Goal: Task Accomplishment & Management: Manage account settings

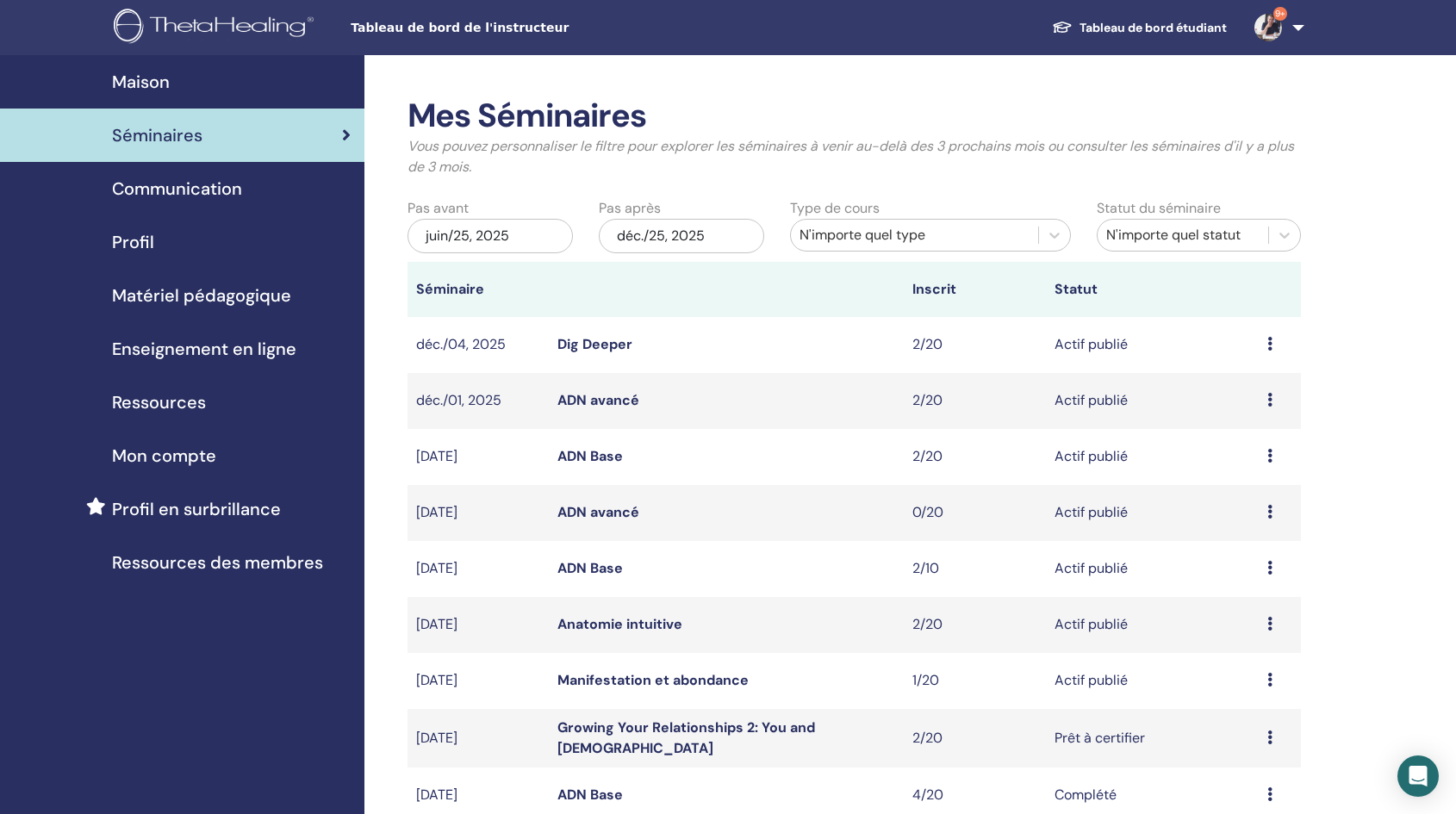
click at [139, 241] on span "Profil" at bounding box center [133, 242] width 43 height 26
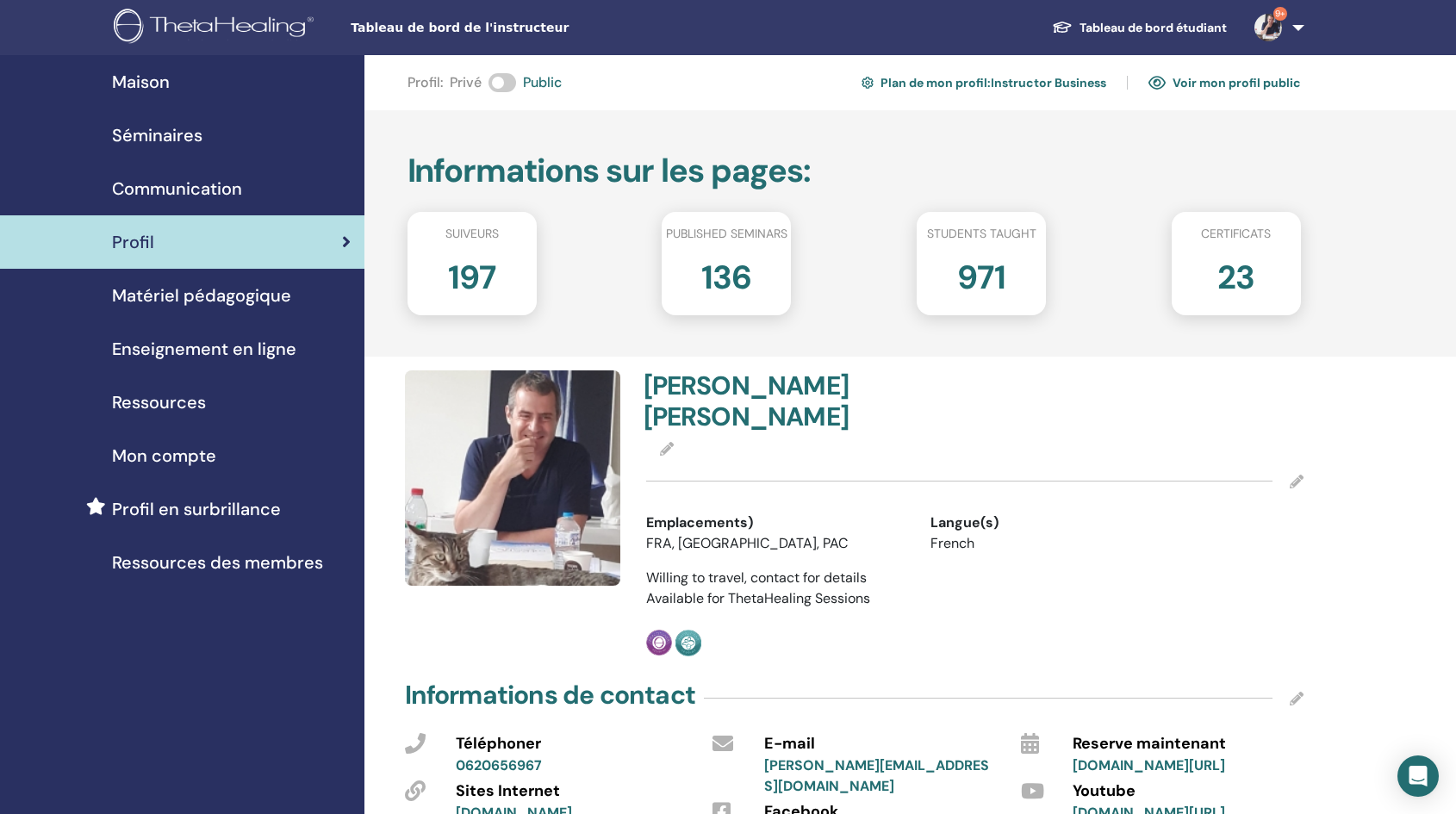
click at [197, 503] on span "Profil en surbrillance" at bounding box center [196, 509] width 169 height 26
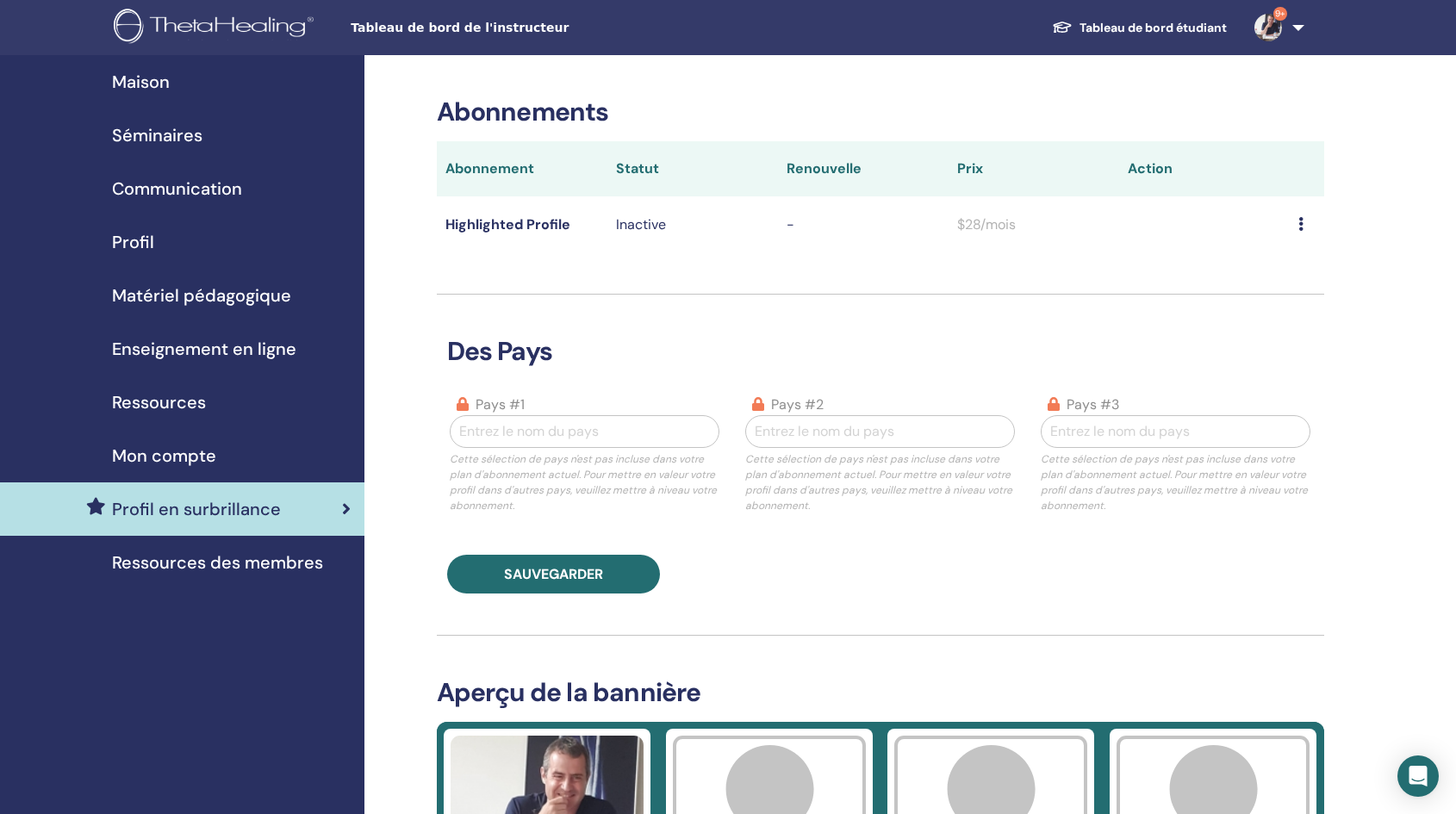
click at [642, 170] on th "Statut" at bounding box center [692, 169] width 171 height 55
click at [1303, 227] on icon at bounding box center [1301, 224] width 6 height 14
click at [177, 458] on span "Mon compte" at bounding box center [164, 456] width 104 height 26
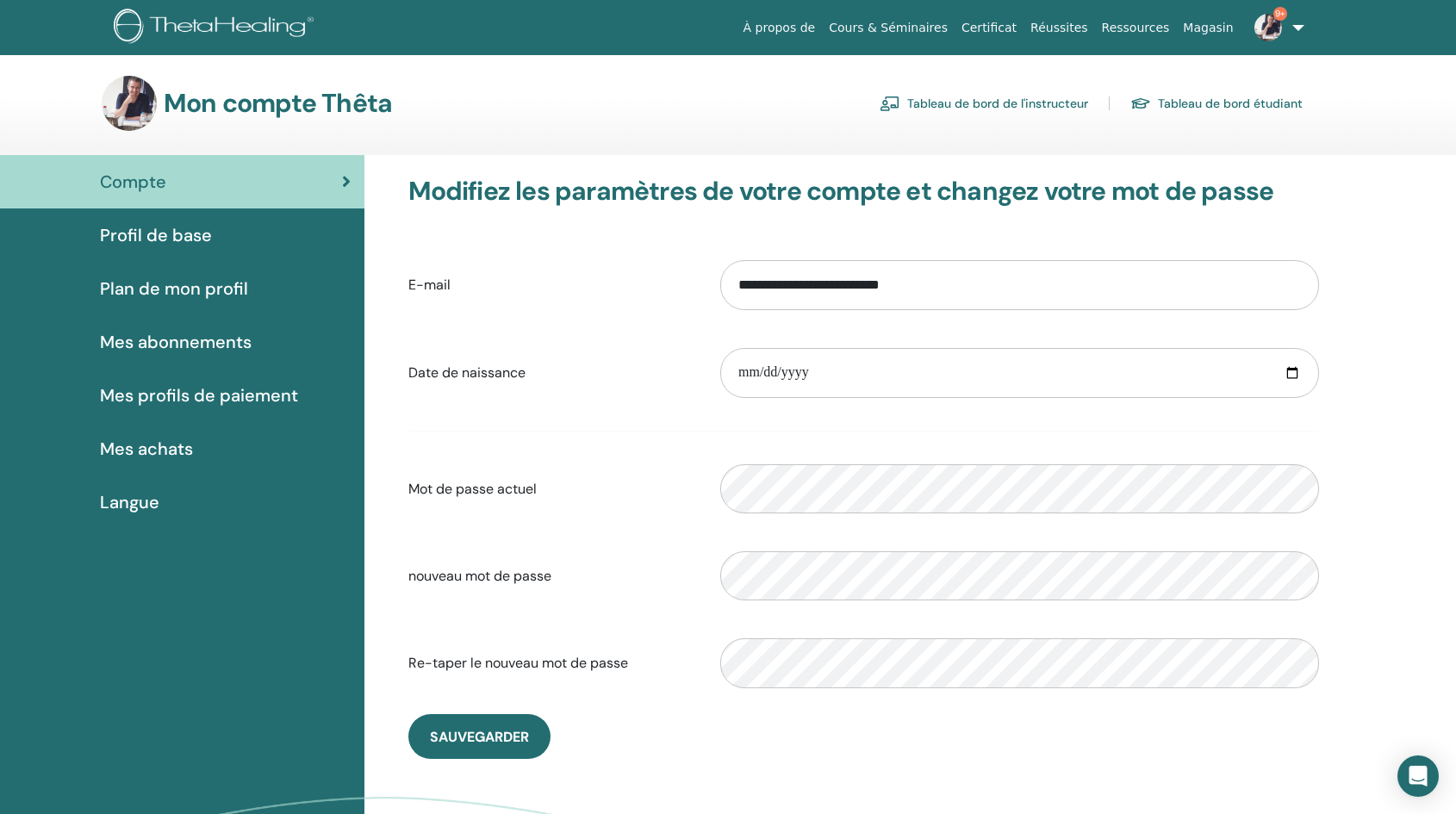
click at [179, 289] on span "Plan de mon profil" at bounding box center [174, 288] width 148 height 26
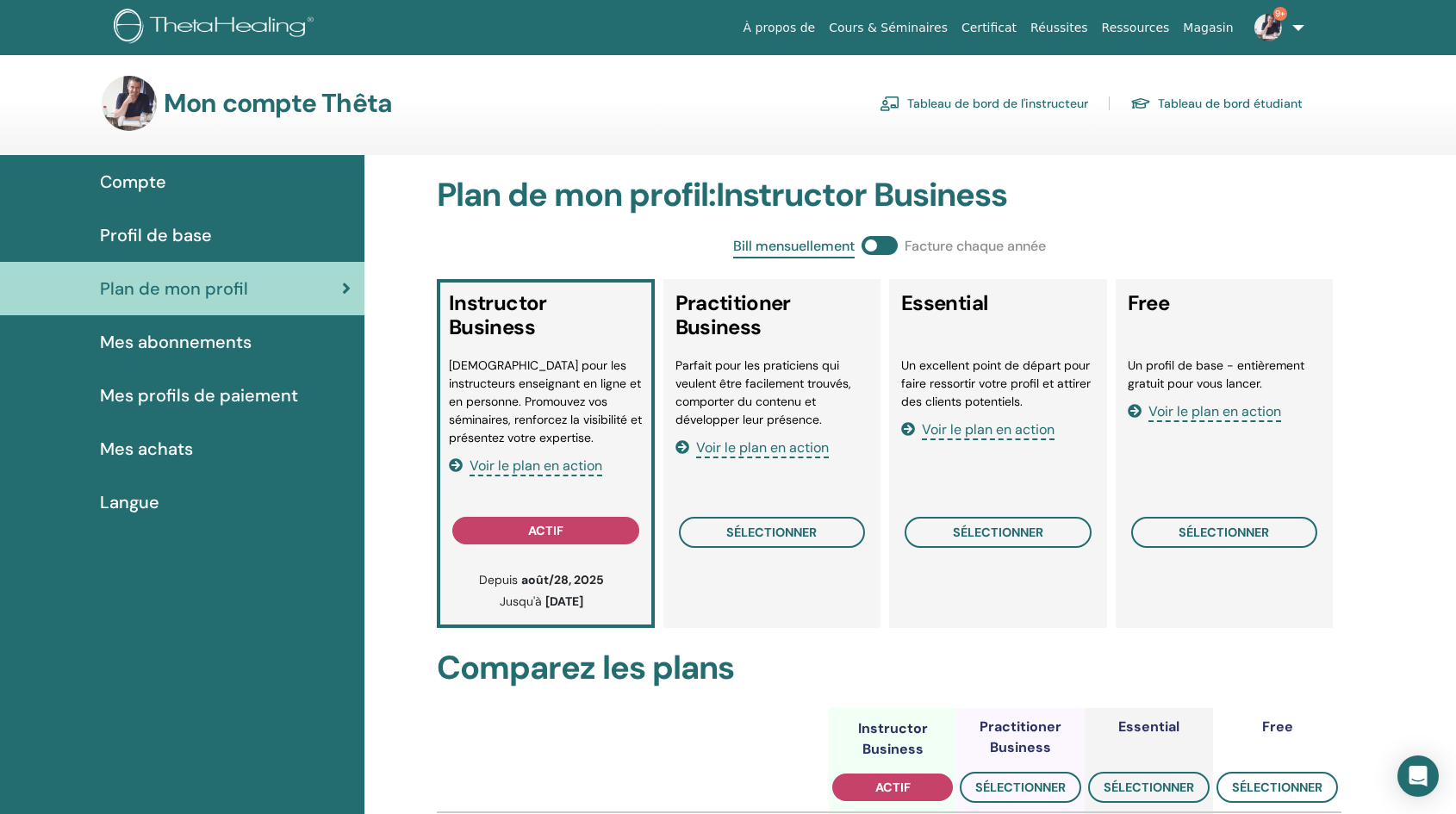
click at [504, 467] on span "Voir le plan en action" at bounding box center [536, 466] width 133 height 19
